Goal: Information Seeking & Learning: Learn about a topic

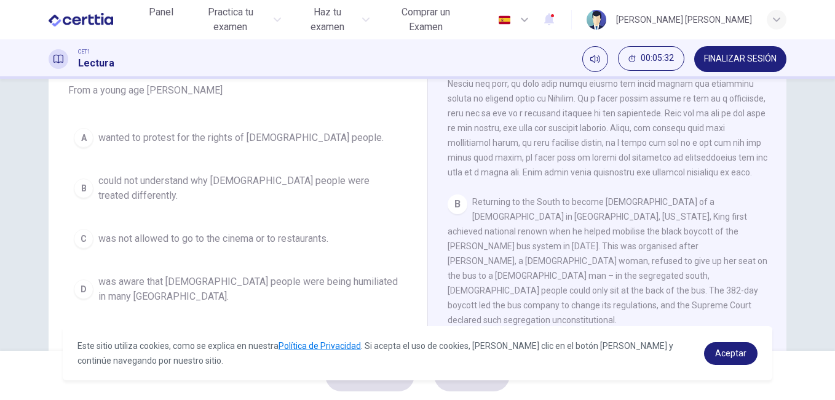
scroll to position [126, 0]
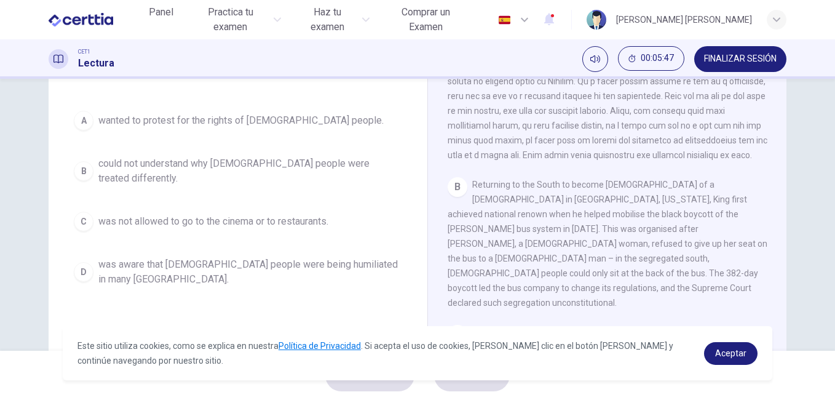
click at [297, 163] on span "could not understand why [DEMOGRAPHIC_DATA] people were treated differently." at bounding box center [250, 171] width 304 height 30
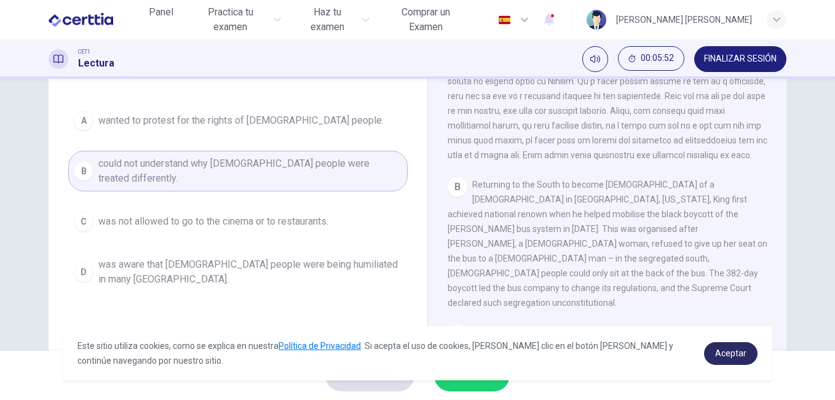
click at [730, 350] on span "Aceptar" at bounding box center [730, 353] width 31 height 10
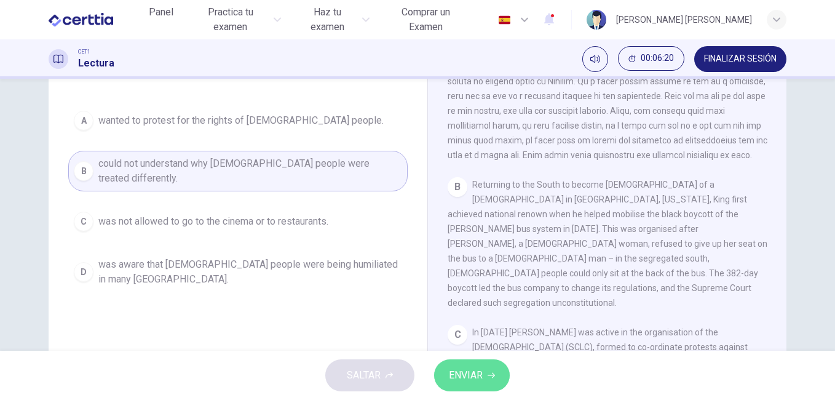
click at [472, 374] on span "ENVIAR" at bounding box center [466, 375] width 34 height 17
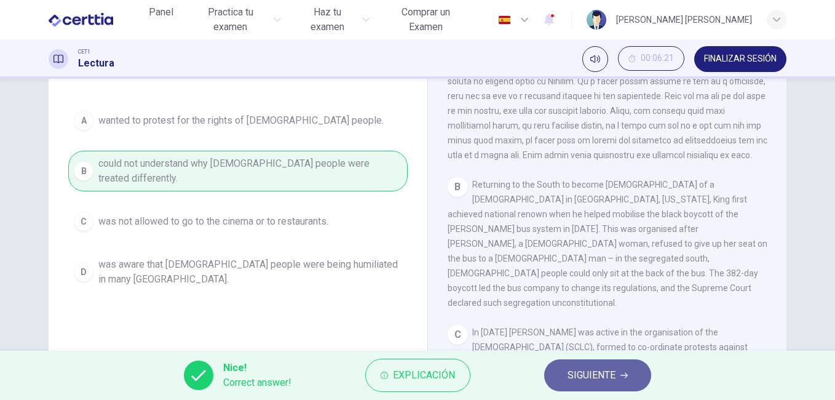
click at [597, 376] on span "SIGUIENTE" at bounding box center [592, 375] width 48 height 17
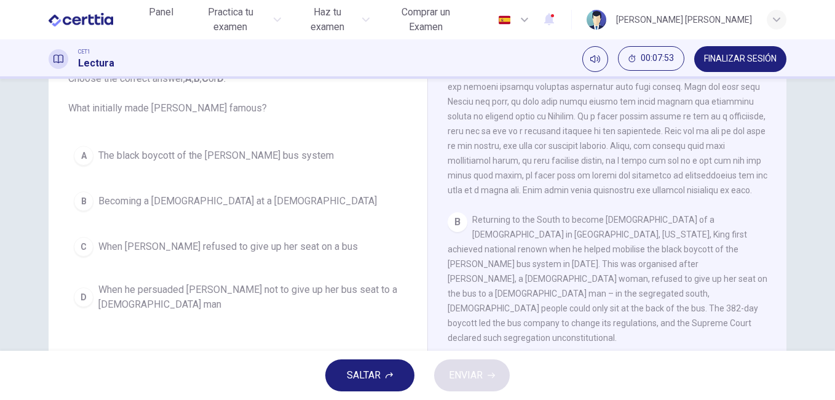
scroll to position [100, 0]
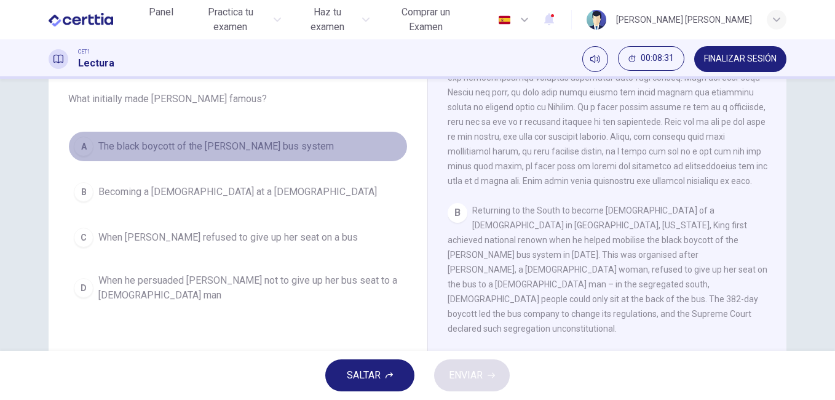
click at [257, 144] on span "The black boycott of the [PERSON_NAME] bus system" at bounding box center [216, 146] width 236 height 15
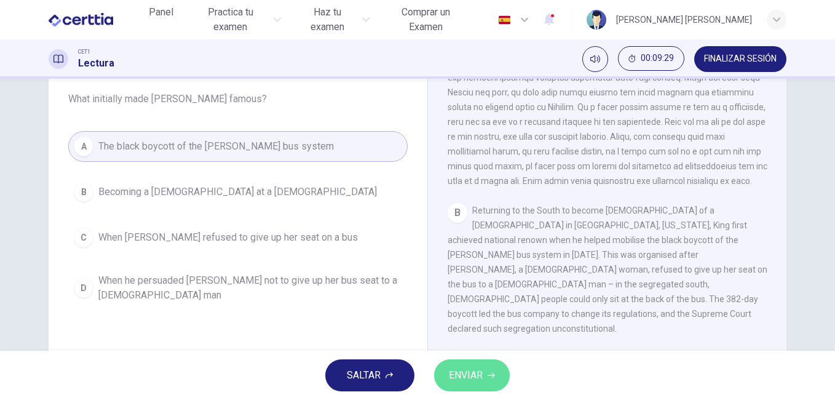
click at [470, 377] on span "ENVIAR" at bounding box center [466, 375] width 34 height 17
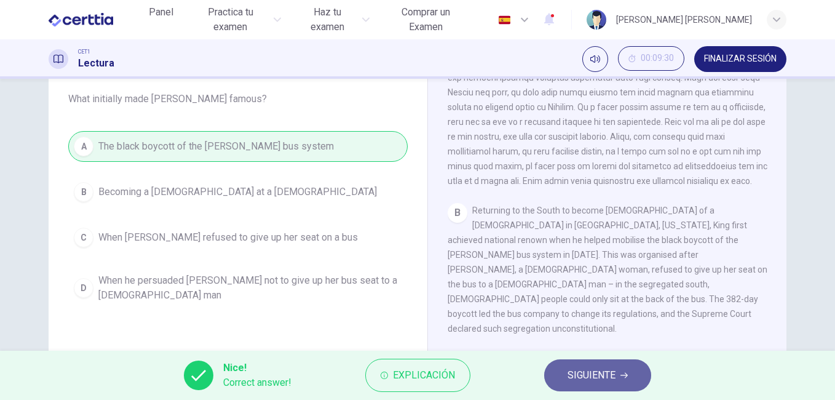
click at [597, 376] on span "SIGUIENTE" at bounding box center [592, 375] width 48 height 17
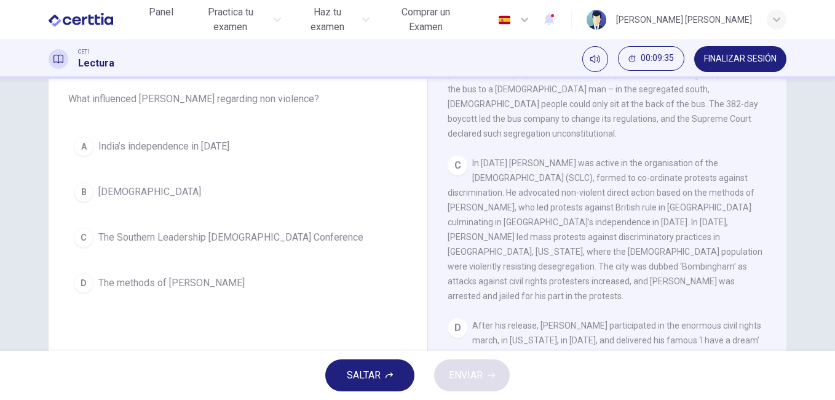
scroll to position [537, 0]
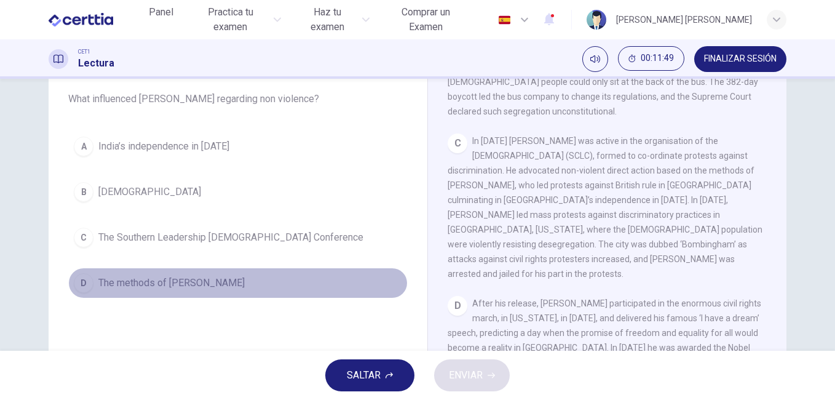
click at [183, 280] on span "The methods of [PERSON_NAME]" at bounding box center [171, 283] width 146 height 15
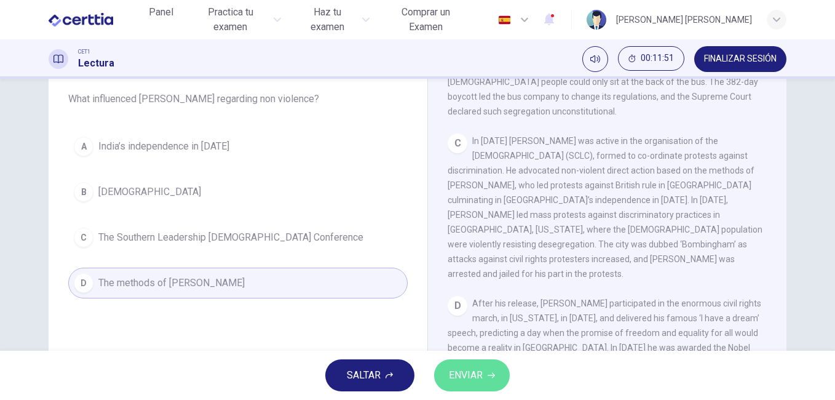
click at [485, 376] on button "ENVIAR" at bounding box center [472, 375] width 76 height 32
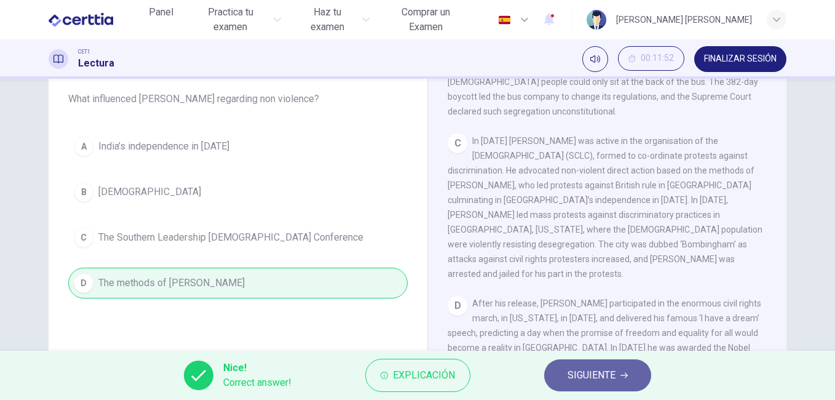
click at [612, 376] on span "SIGUIENTE" at bounding box center [592, 375] width 48 height 17
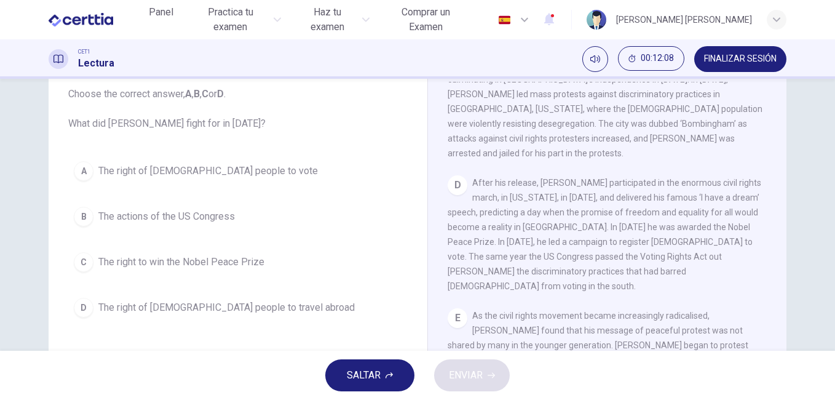
scroll to position [727, 0]
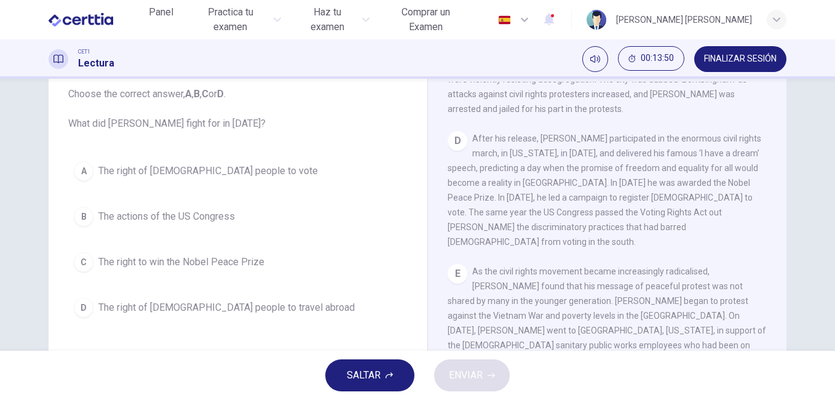
click at [218, 167] on span "The right of [DEMOGRAPHIC_DATA] people to vote" at bounding box center [208, 171] width 220 height 15
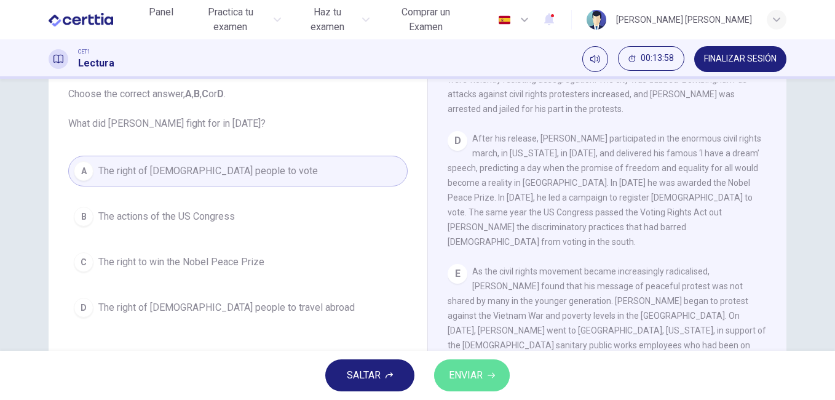
click at [477, 373] on span "ENVIAR" at bounding box center [466, 375] width 34 height 17
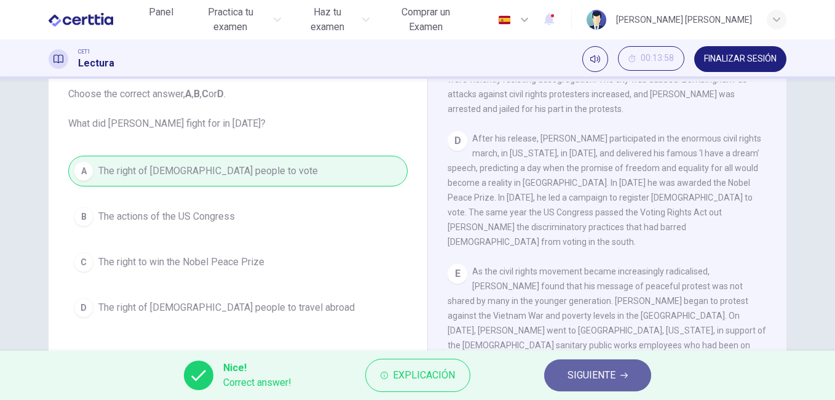
click at [608, 374] on span "SIGUIENTE" at bounding box center [592, 375] width 48 height 17
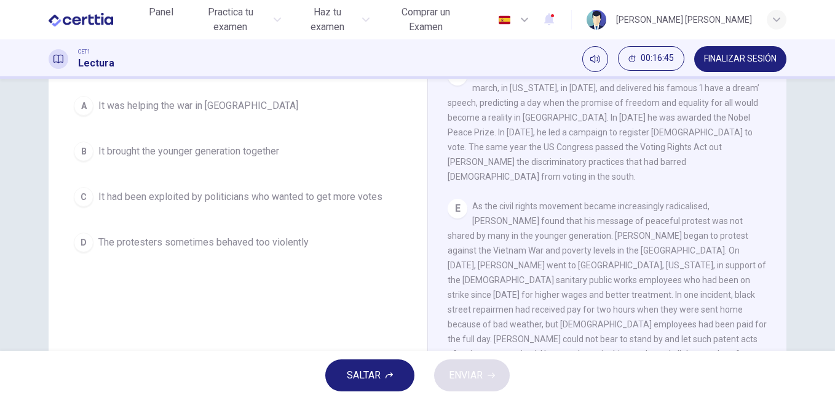
scroll to position [143, 0]
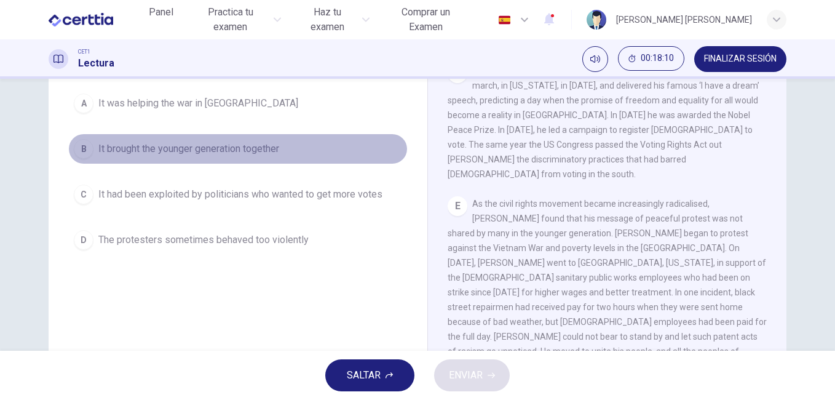
click at [257, 150] on span "It brought the younger generation together" at bounding box center [188, 148] width 181 height 15
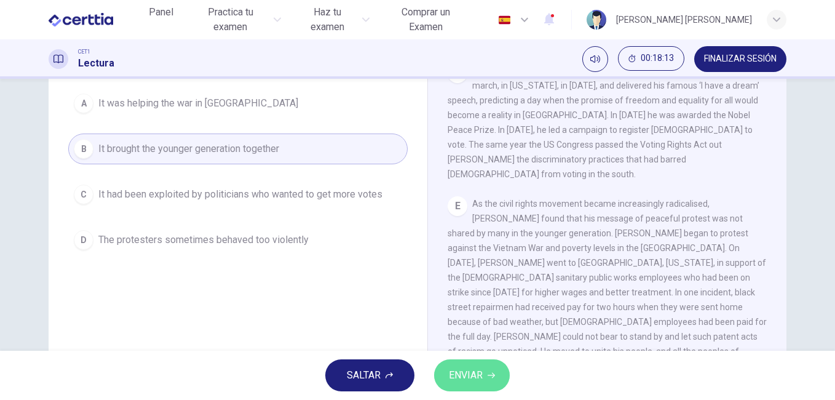
click at [476, 375] on span "ENVIAR" at bounding box center [466, 375] width 34 height 17
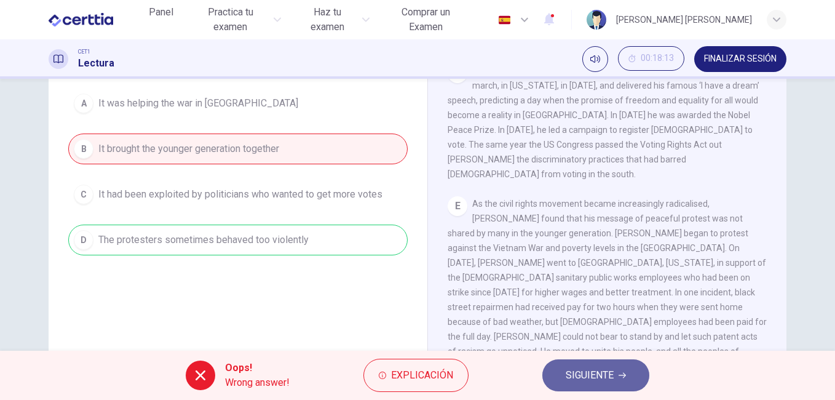
click at [636, 372] on button "SIGUIENTE" at bounding box center [596, 375] width 107 height 32
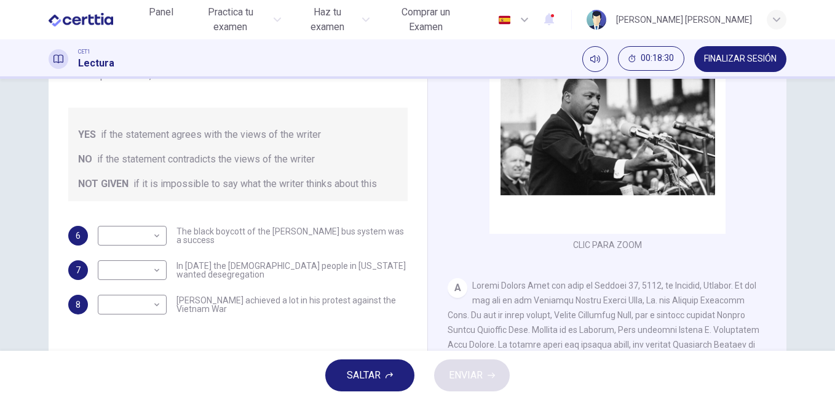
scroll to position [140, 0]
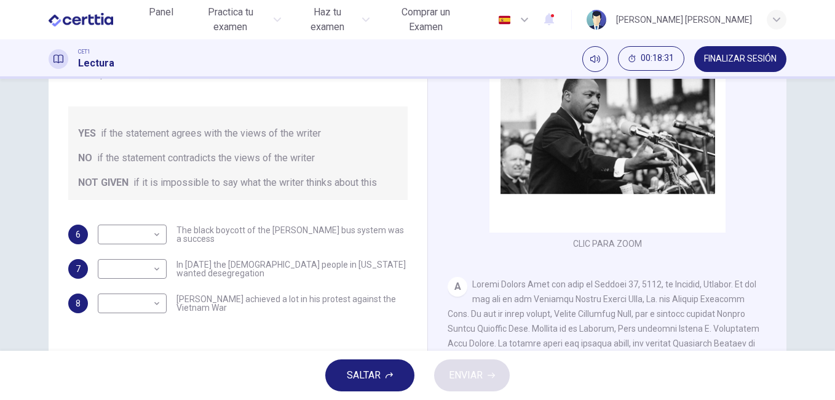
click at [827, 254] on div "Preguntas 6 - 8 Do the following statements agree with the information given in…" at bounding box center [417, 215] width 835 height 272
click at [827, 260] on div "Preguntas 6 - 8 Do the following statements agree with the information given in…" at bounding box center [417, 215] width 835 height 272
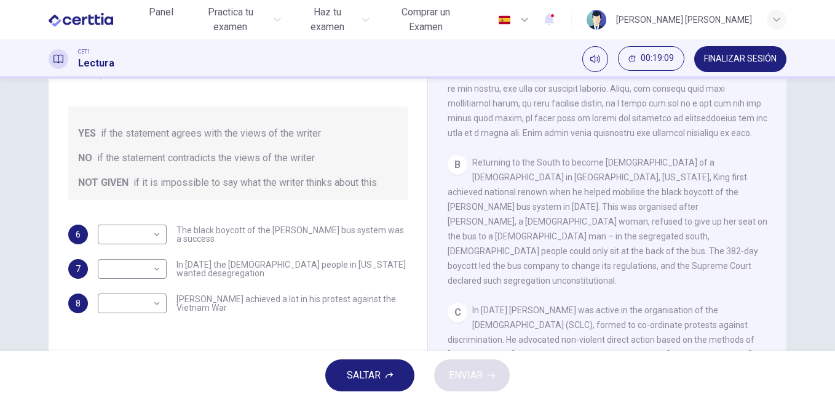
scroll to position [327, 0]
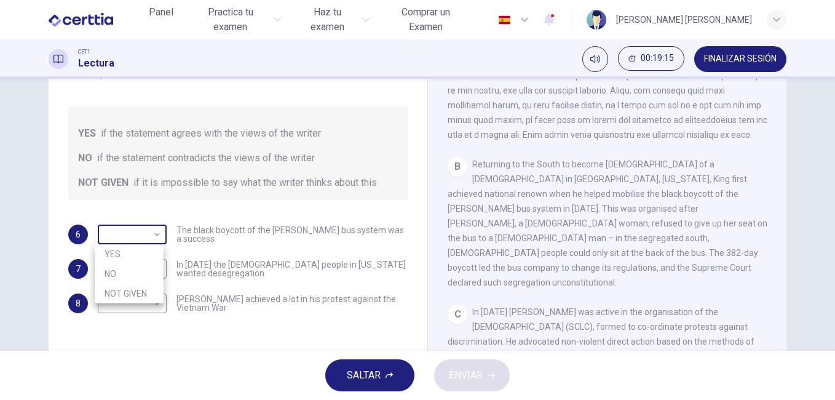
click at [153, 234] on body "Este sitio utiliza cookies, como se explica en nuestra Política de Privacidad .…" at bounding box center [417, 200] width 835 height 400
drag, startPoint x: 778, startPoint y: 185, endPoint x: 778, endPoint y: 159, distance: 25.2
click at [778, 159] on div at bounding box center [417, 200] width 835 height 400
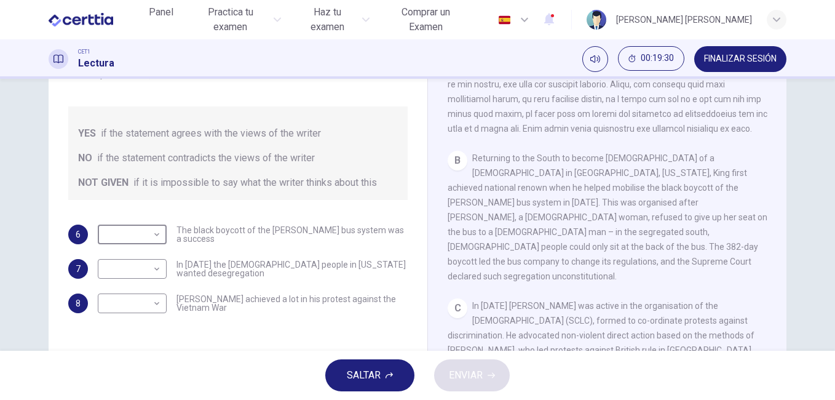
scroll to position [335, 0]
click at [153, 236] on body "Este sitio utiliza cookies, como se explica en nuestra Política de Privacidad .…" at bounding box center [417, 200] width 835 height 400
click at [140, 291] on li "NOT GIVEN" at bounding box center [129, 294] width 69 height 20
type input "*********"
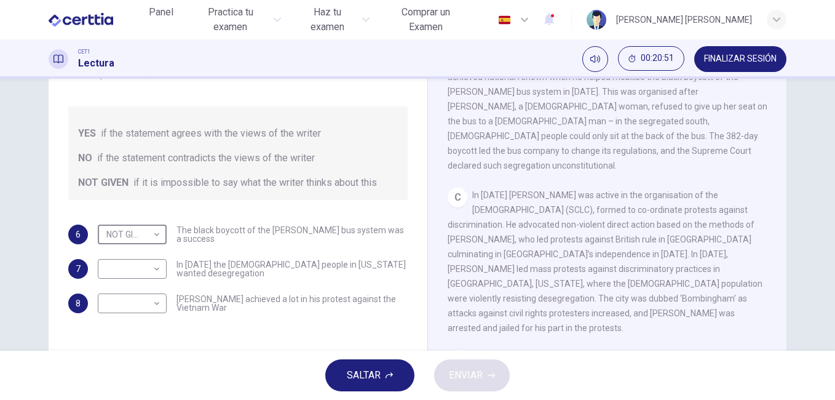
scroll to position [450, 0]
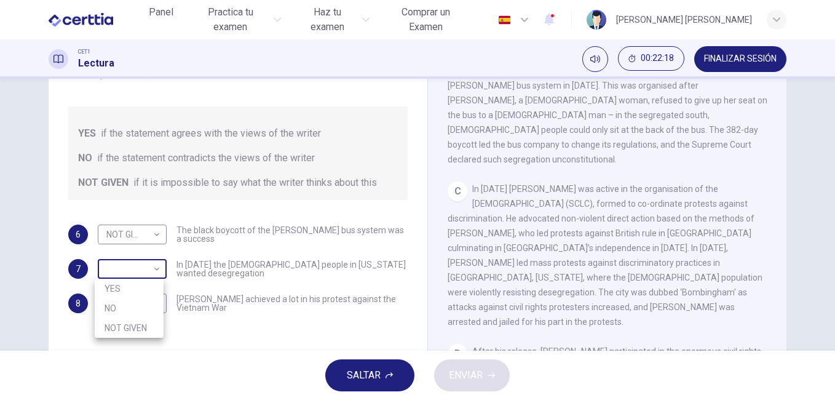
click at [153, 265] on body "Este sitio utiliza cookies, como se explica en nuestra Política de Privacidad .…" at bounding box center [417, 200] width 835 height 400
click at [135, 328] on li "NOT GIVEN" at bounding box center [129, 328] width 69 height 20
type input "*********"
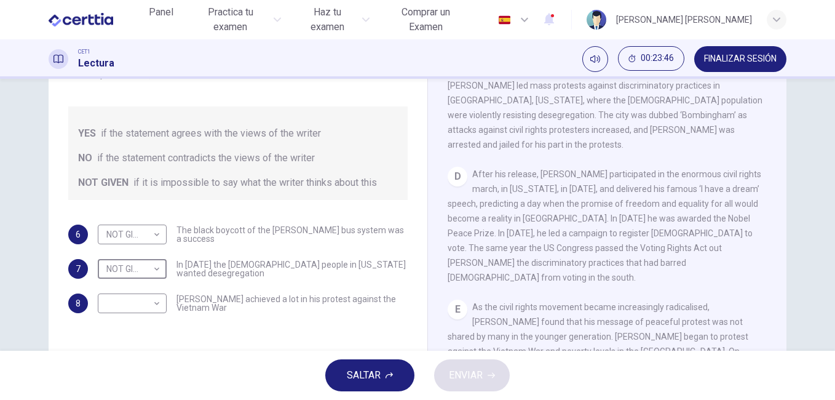
scroll to position [613, 0]
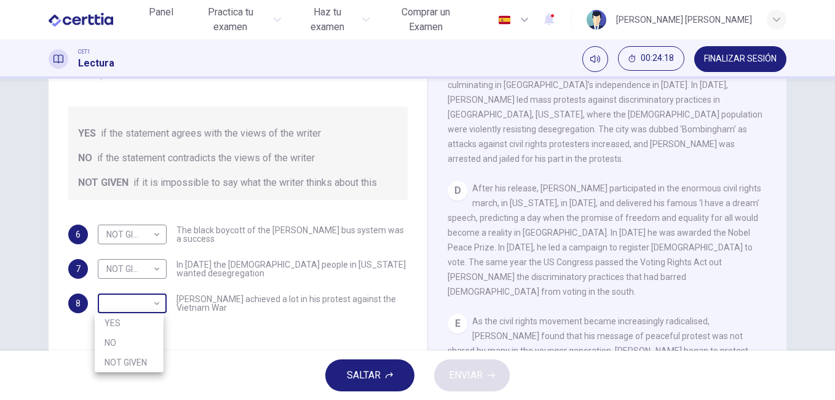
click at [153, 300] on body "Este sitio utiliza cookies, como se explica en nuestra Política de Privacidad .…" at bounding box center [417, 200] width 835 height 400
click at [149, 327] on li "YES" at bounding box center [129, 323] width 69 height 20
type input "***"
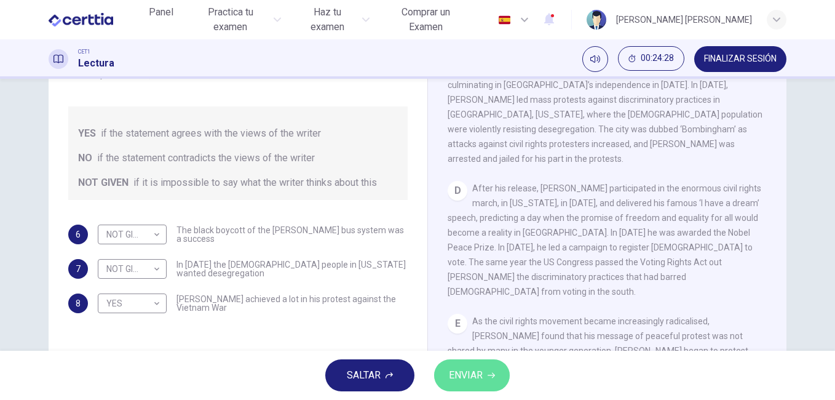
click at [488, 376] on icon "button" at bounding box center [491, 375] width 7 height 7
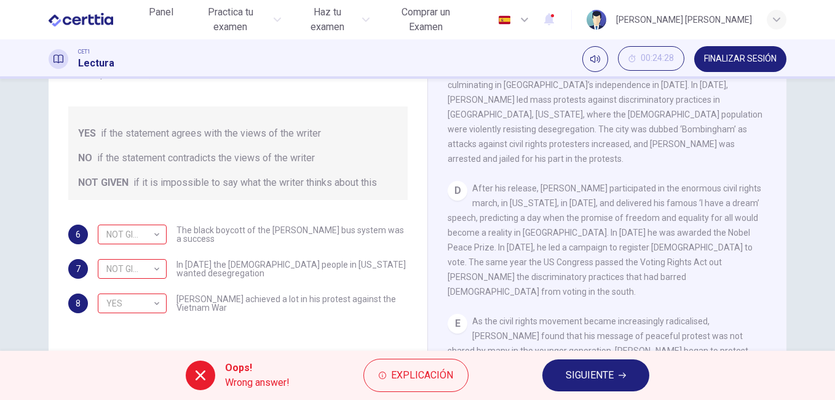
scroll to position [205, 0]
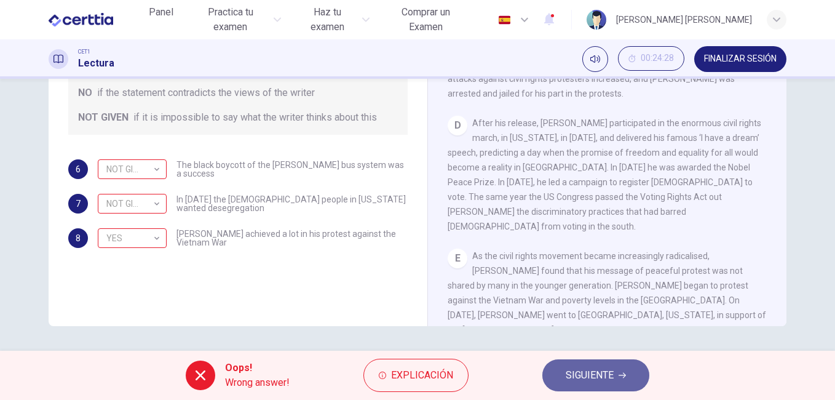
click at [600, 374] on span "SIGUIENTE" at bounding box center [590, 375] width 48 height 17
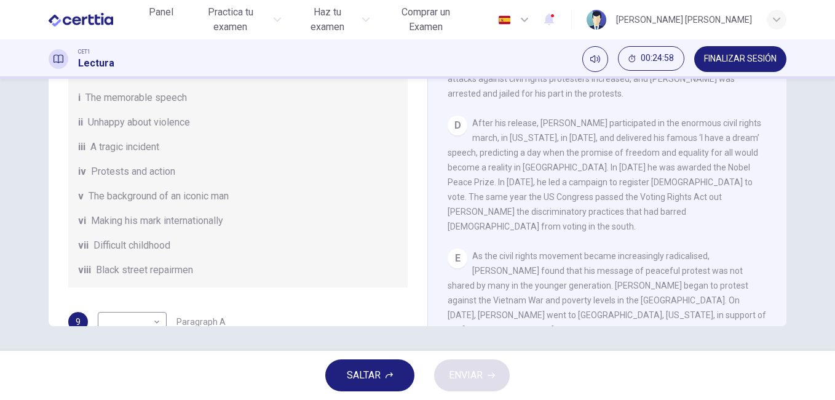
click at [189, 277] on span "Black street repairmen" at bounding box center [144, 270] width 97 height 15
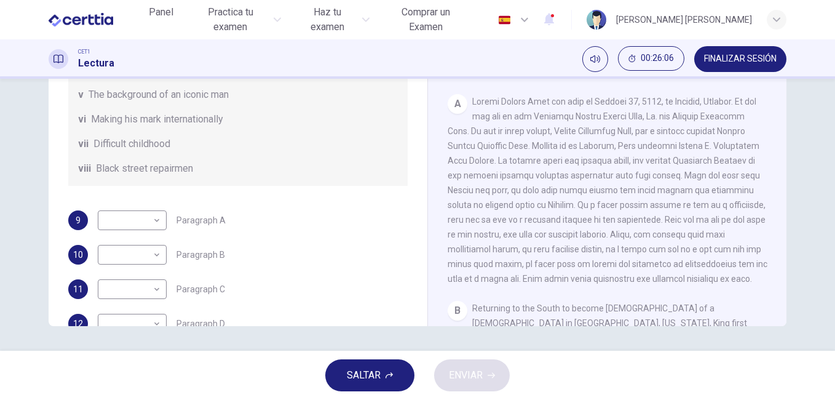
scroll to position [115, 0]
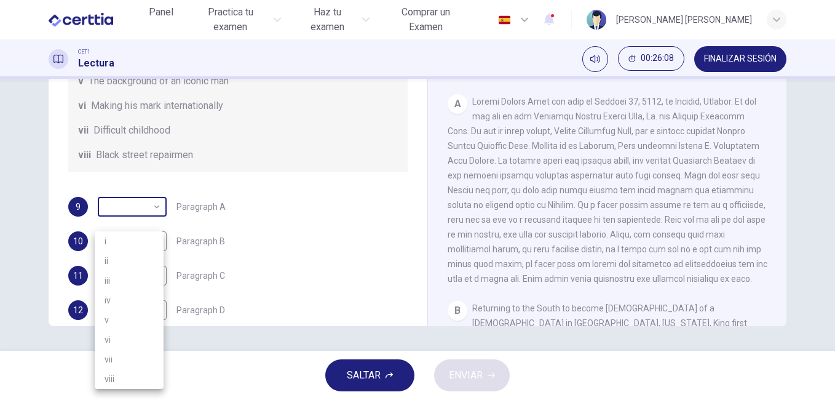
click at [150, 225] on body "Este sitio utiliza cookies, como se explica en nuestra Política de Privacidad .…" at bounding box center [417, 200] width 835 height 400
click at [118, 361] on li "vii" at bounding box center [129, 359] width 69 height 20
type input "***"
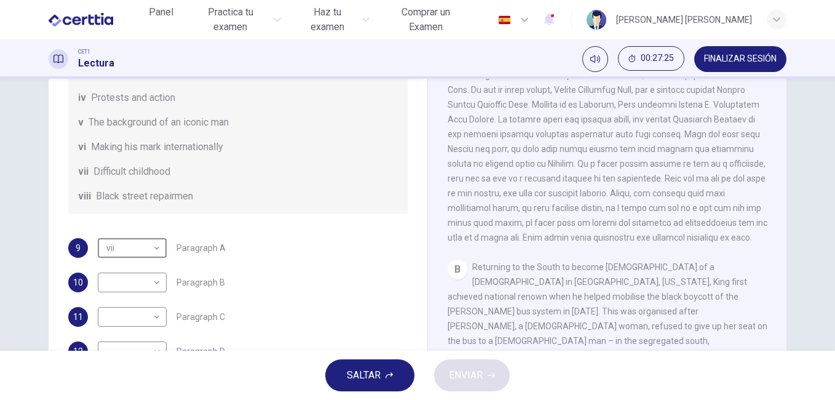
scroll to position [217, 0]
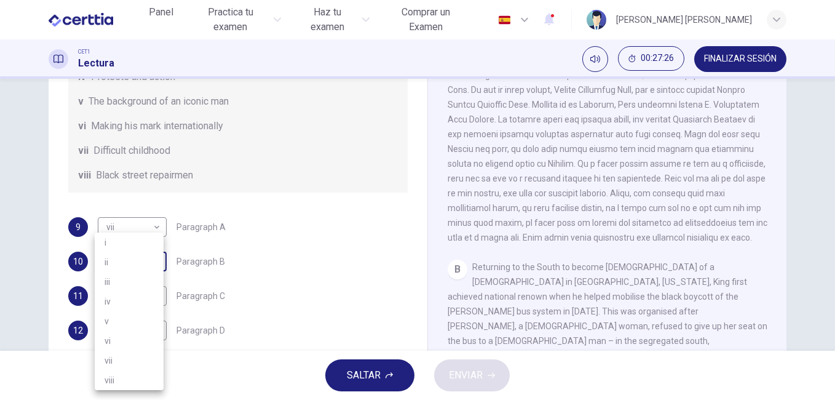
click at [157, 263] on body "Este sitio utiliza cookies, como se explica en nuestra Política de Privacidad .…" at bounding box center [417, 200] width 835 height 400
click at [146, 298] on li "iv" at bounding box center [129, 302] width 69 height 20
type input "**"
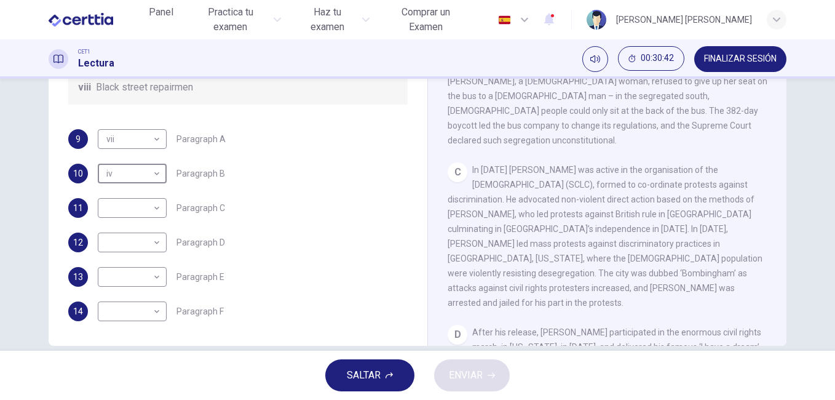
scroll to position [186, 0]
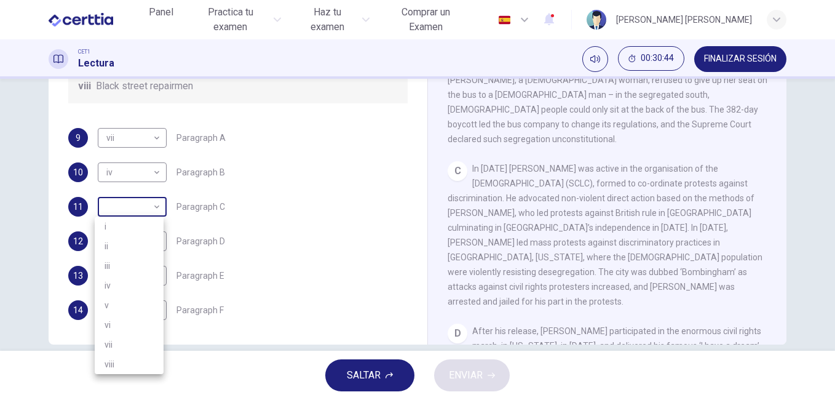
click at [152, 207] on body "Este sitio utiliza cookies, como se explica en nuestra Política de Privacidad .…" at bounding box center [417, 200] width 835 height 400
click at [129, 277] on li "iv" at bounding box center [129, 286] width 69 height 20
type input "**"
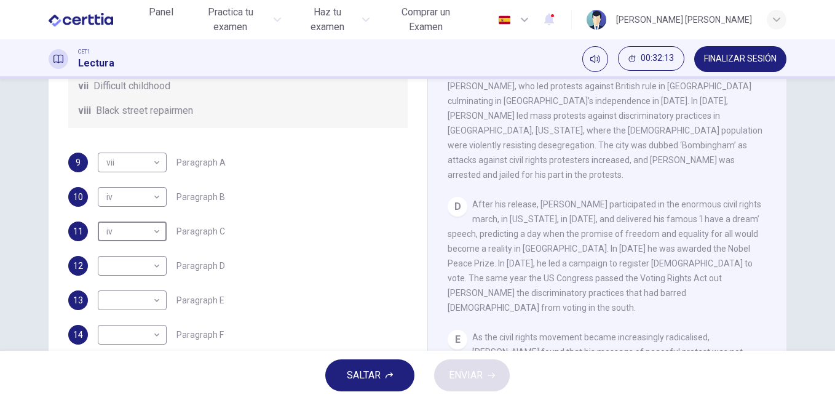
scroll to position [171, 0]
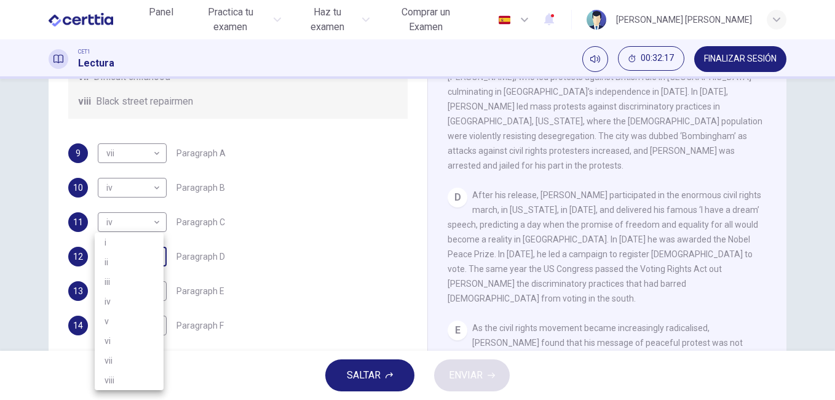
click at [152, 259] on body "Este sitio utiliza cookies, como se explica en nuestra Política de Privacidad .…" at bounding box center [417, 200] width 835 height 400
click at [129, 337] on li "vi" at bounding box center [129, 341] width 69 height 20
type input "**"
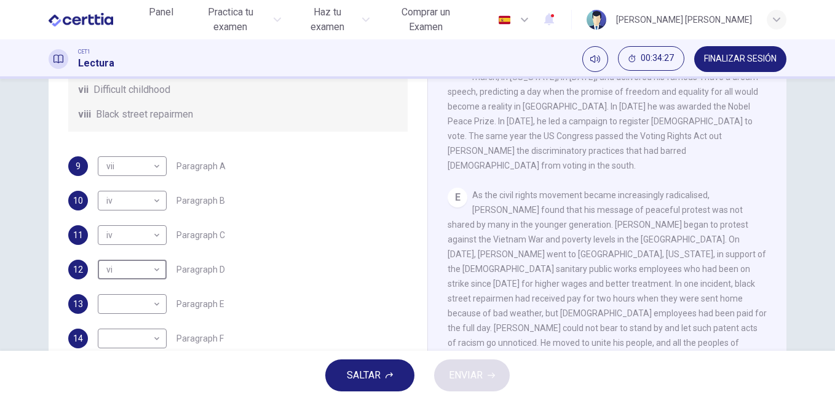
scroll to position [217, 0]
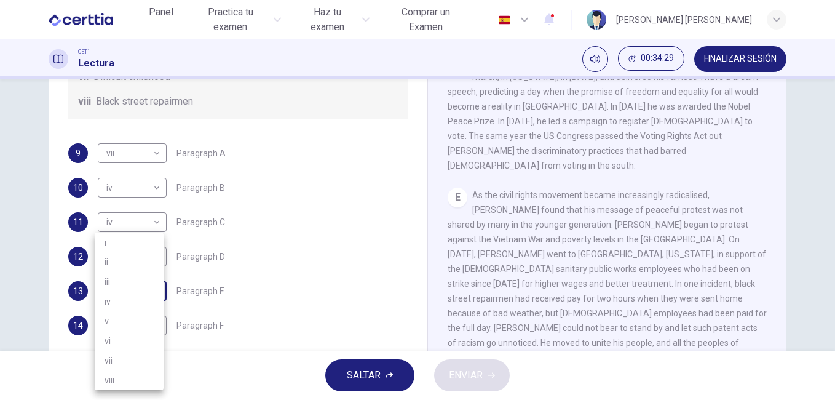
click at [154, 291] on body "Este sitio utiliza cookies, como se explica en nuestra Política de Privacidad .…" at bounding box center [417, 200] width 835 height 400
click at [135, 379] on li "viii" at bounding box center [129, 380] width 69 height 20
type input "****"
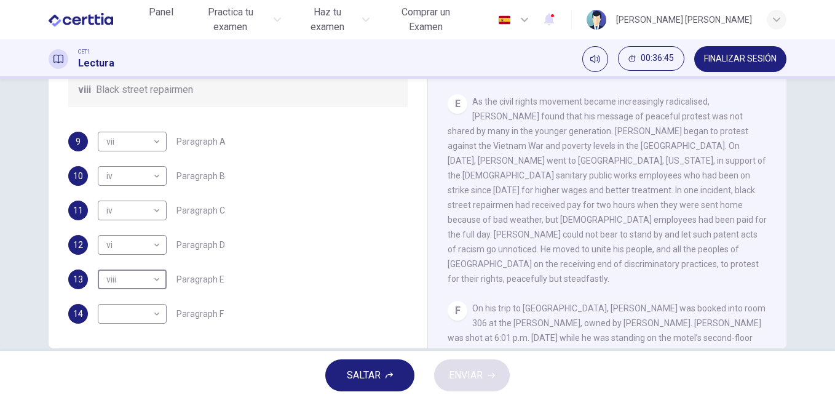
scroll to position [205, 0]
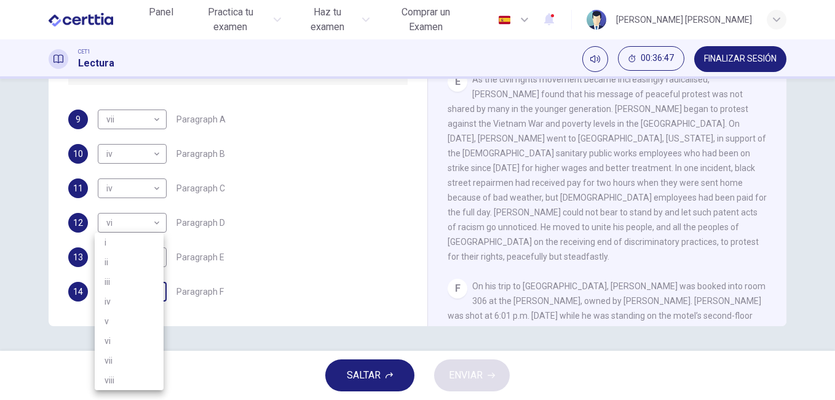
click at [156, 297] on body "Este sitio utiliza cookies, como se explica en nuestra Política de Privacidad .…" at bounding box center [417, 200] width 835 height 400
click at [137, 337] on li "vi" at bounding box center [129, 341] width 69 height 20
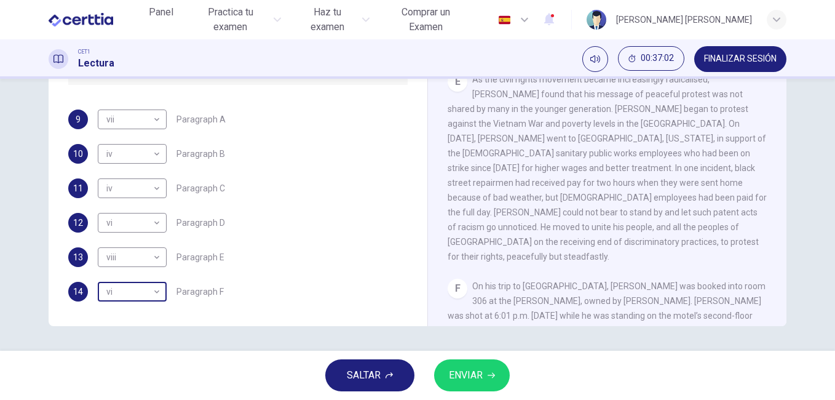
click at [156, 292] on body "Este sitio utiliza cookies, como se explica en nuestra Política de Privacidad .…" at bounding box center [417, 200] width 835 height 400
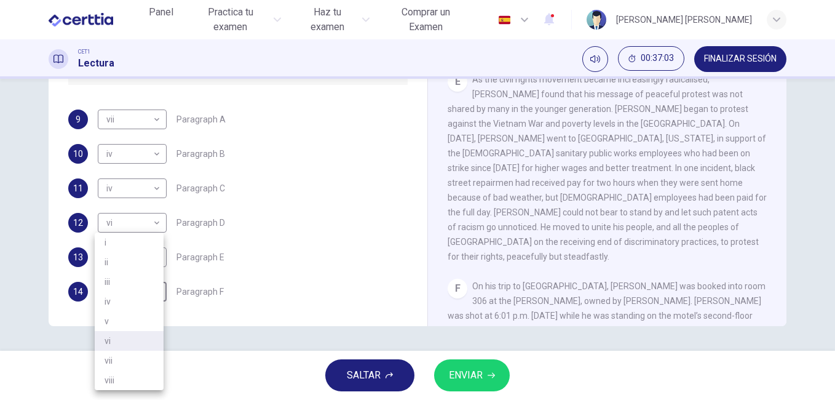
click at [142, 317] on li "v" at bounding box center [129, 321] width 69 height 20
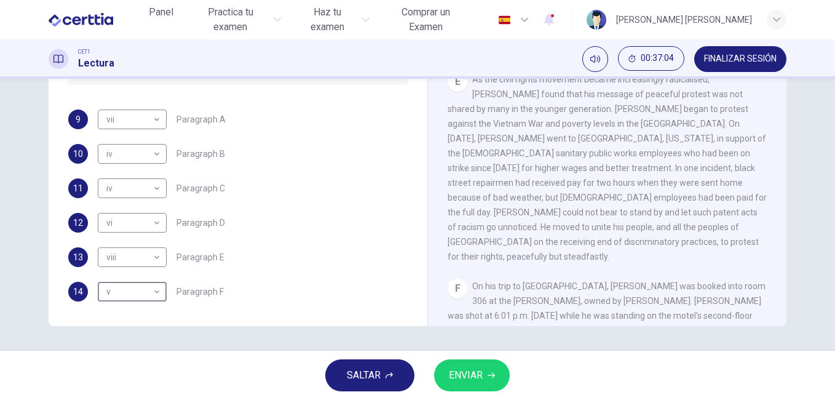
type input "*"
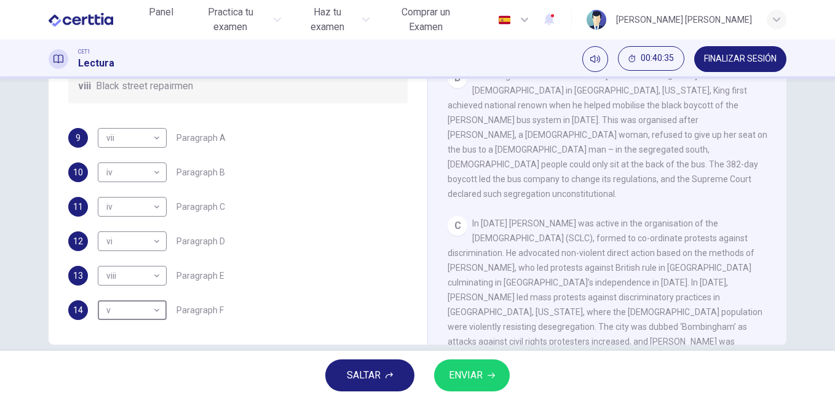
scroll to position [193, 0]
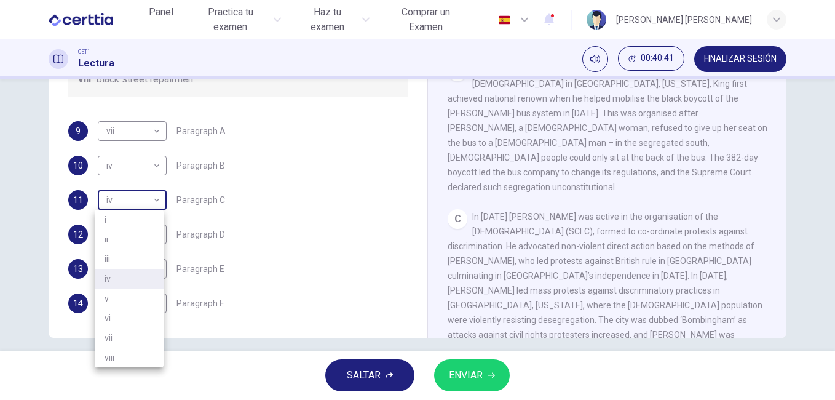
click at [155, 199] on body "Este sitio utiliza cookies, como se explica en nuestra Política de Privacidad .…" at bounding box center [417, 200] width 835 height 400
click at [137, 236] on li "ii" at bounding box center [129, 239] width 69 height 20
type input "**"
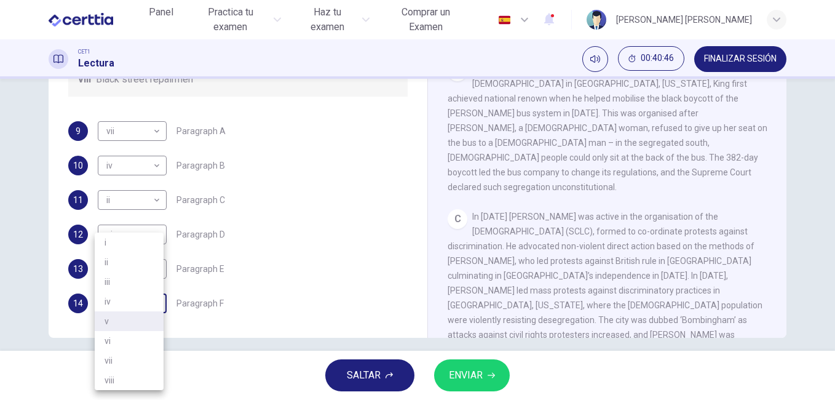
click at [156, 303] on body "Este sitio utiliza cookies, como se explica en nuestra Política de Privacidad .…" at bounding box center [417, 200] width 835 height 400
click at [129, 243] on li "i" at bounding box center [129, 243] width 69 height 20
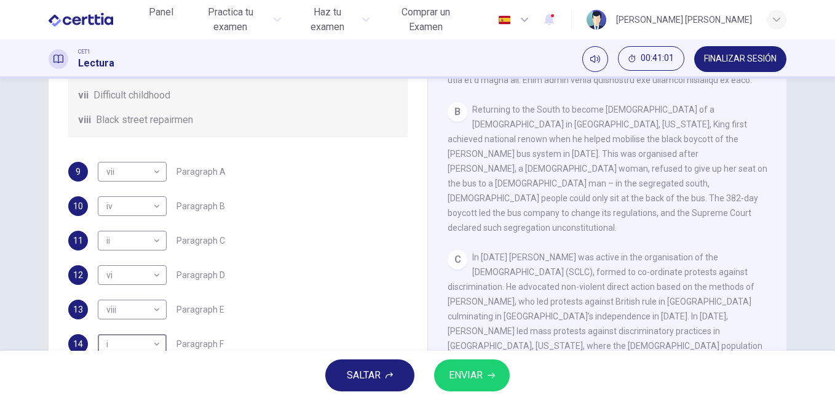
scroll to position [205, 0]
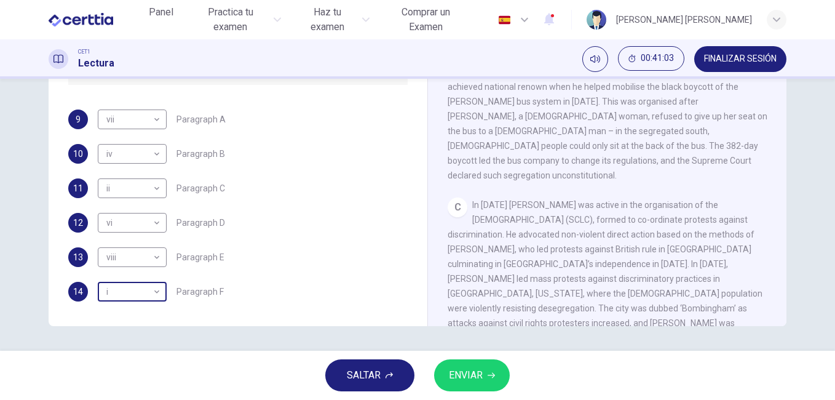
click at [158, 298] on body "Este sitio utiliza cookies, como se explica en nuestra Política de Privacidad .…" at bounding box center [417, 200] width 835 height 400
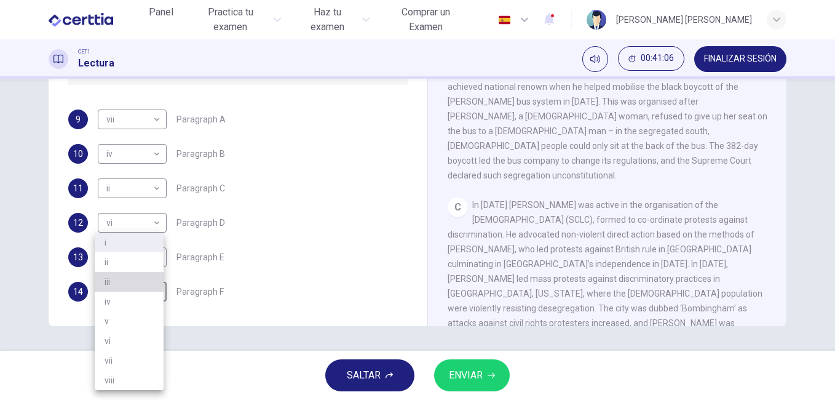
click at [158, 287] on li "iii" at bounding box center [129, 282] width 69 height 20
type input "***"
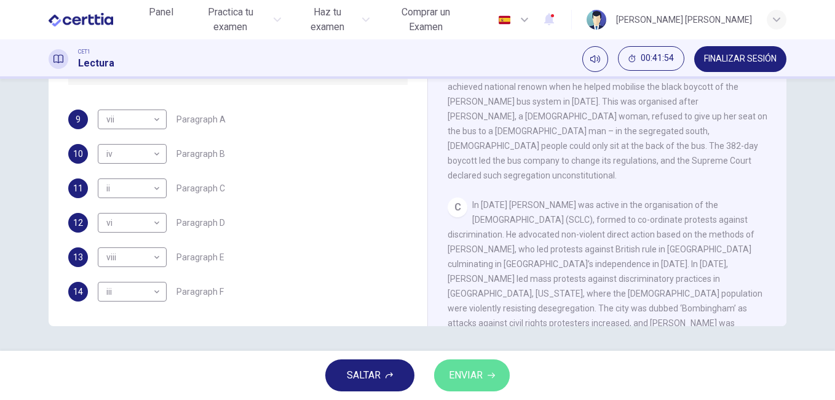
click at [480, 373] on span "ENVIAR" at bounding box center [466, 375] width 34 height 17
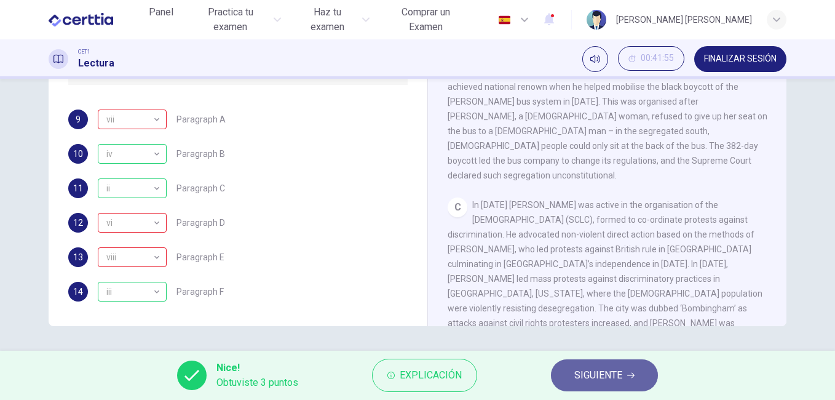
click at [614, 383] on span "SIGUIENTE" at bounding box center [599, 375] width 48 height 17
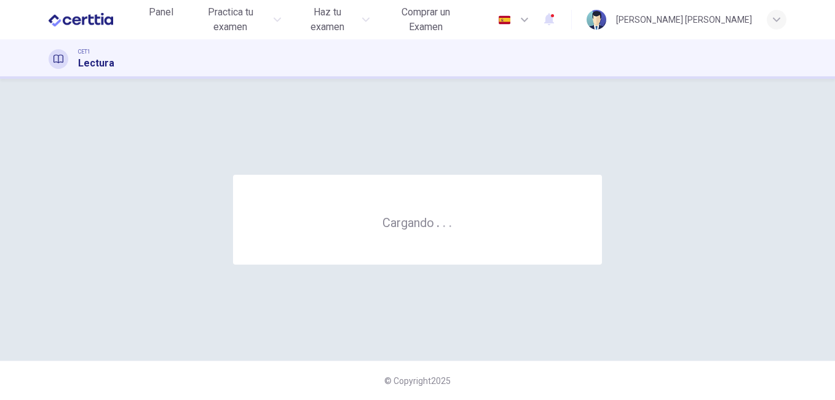
scroll to position [0, 0]
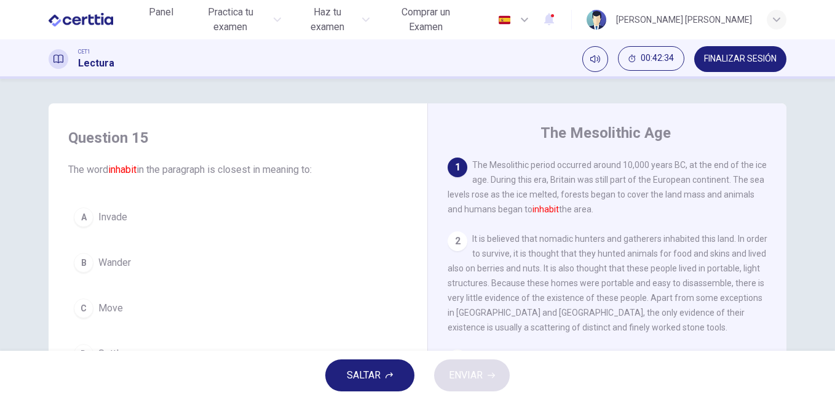
click at [175, 95] on div "Question 15 The word inhabit in the paragraph is closest in meaning to: A Invad…" at bounding box center [417, 215] width 835 height 272
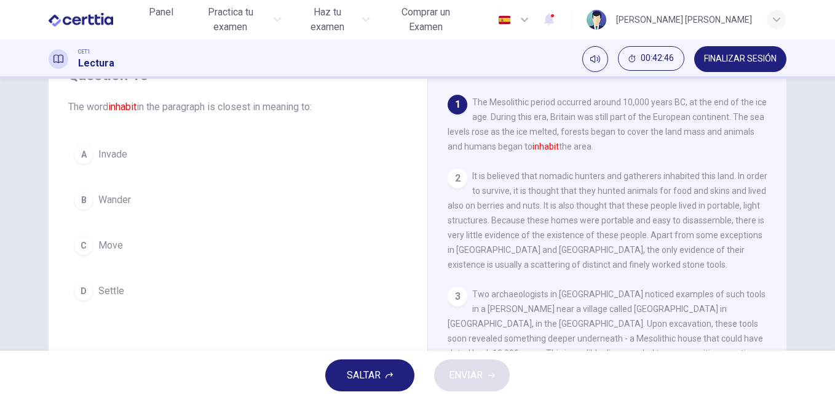
scroll to position [67, 0]
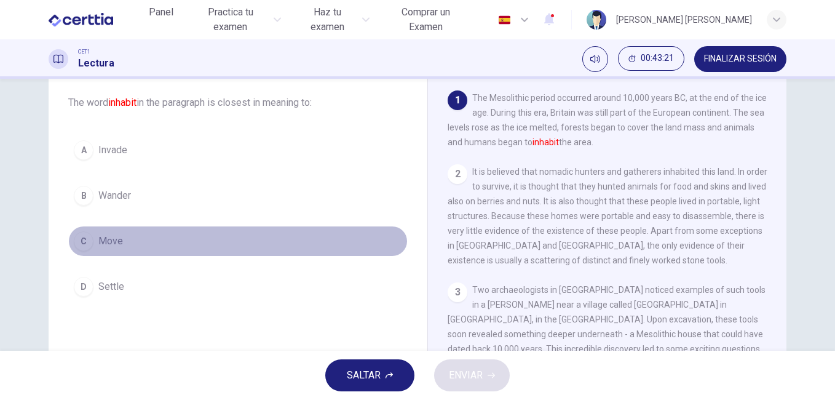
click at [106, 237] on span "Move" at bounding box center [110, 241] width 25 height 15
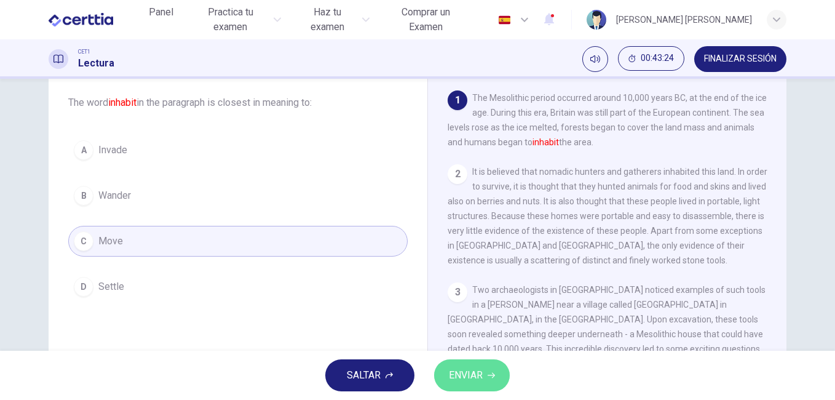
click at [478, 376] on span "ENVIAR" at bounding box center [466, 375] width 34 height 17
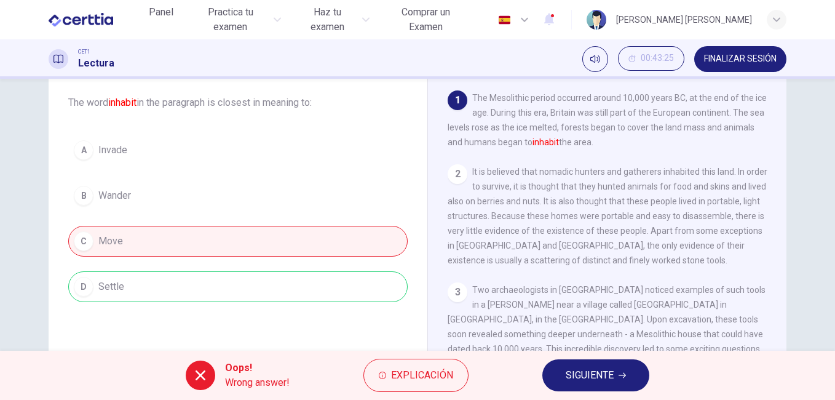
click at [620, 376] on icon "button" at bounding box center [622, 375] width 7 height 7
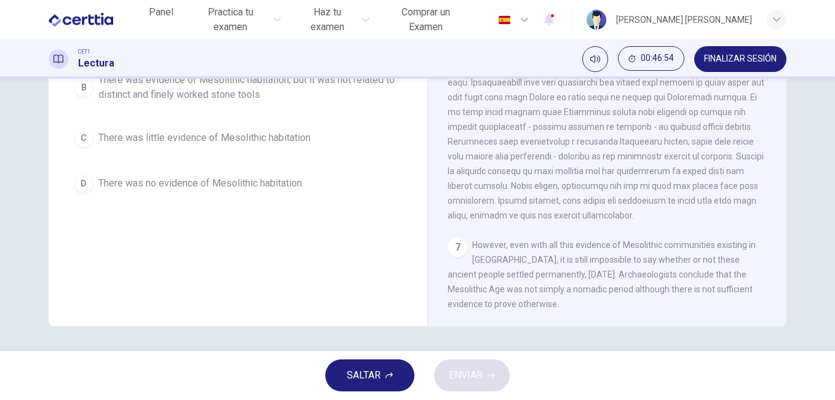
scroll to position [591, 0]
drag, startPoint x: 774, startPoint y: 265, endPoint x: 778, endPoint y: 282, distance: 17.0
click at [778, 282] on div "1 The Mesolithic period occurred around 10,000 years BC, at the end of the ice …" at bounding box center [616, 139] width 336 height 373
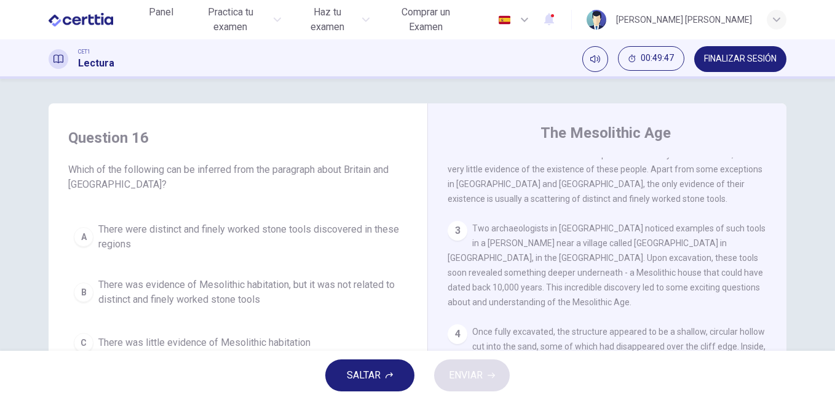
scroll to position [127, 0]
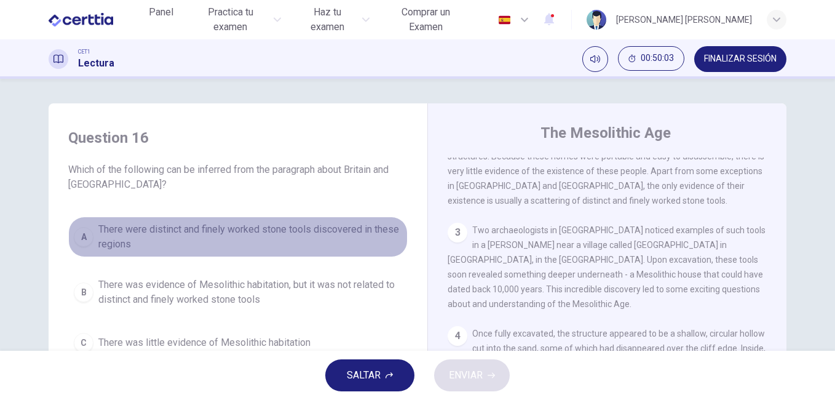
click at [122, 235] on span "There were distinct and finely worked stone tools discovered in these regions" at bounding box center [250, 237] width 304 height 30
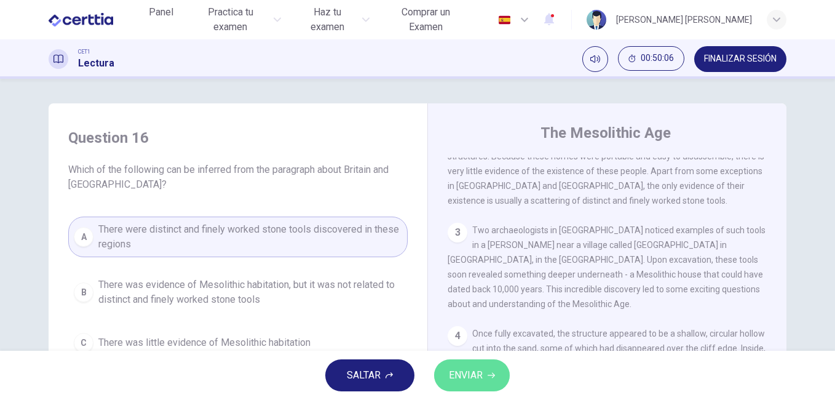
click at [477, 371] on span "ENVIAR" at bounding box center [466, 375] width 34 height 17
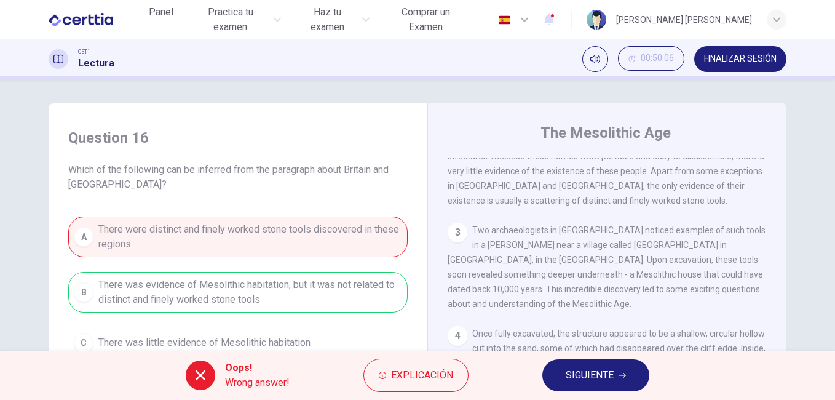
click at [333, 298] on div "A There were distinct and finely worked stone tools discovered in these regions…" at bounding box center [238, 310] width 340 height 187
click at [730, 62] on span "FINALIZAR SESIÓN" at bounding box center [740, 59] width 73 height 10
